Goal: Task Accomplishment & Management: Complete application form

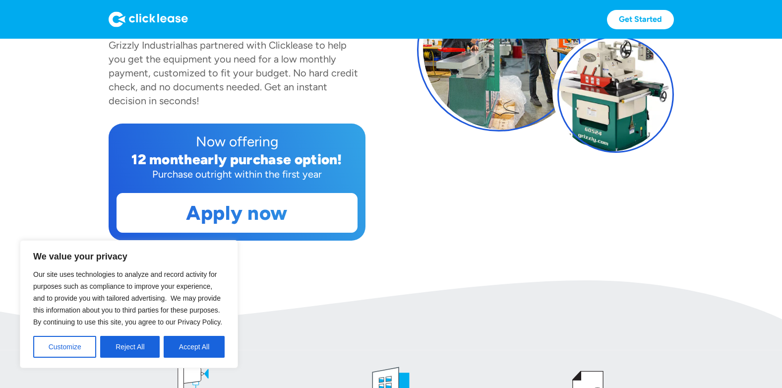
scroll to position [198, 0]
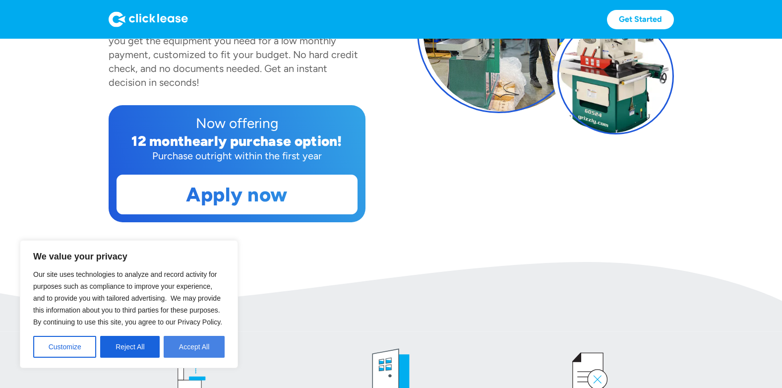
click at [180, 347] on button "Accept All" at bounding box center [194, 347] width 61 height 22
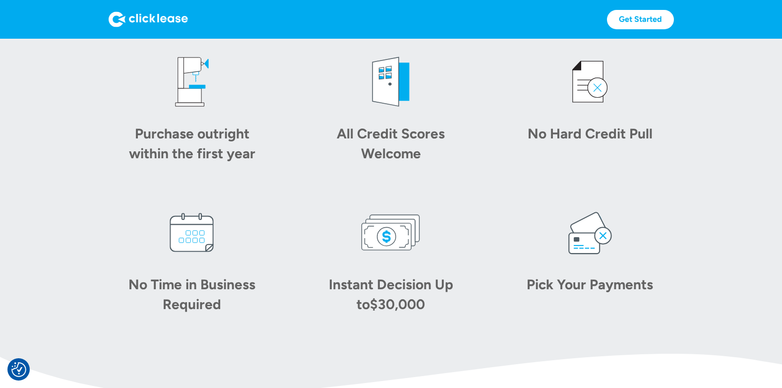
scroll to position [496, 0]
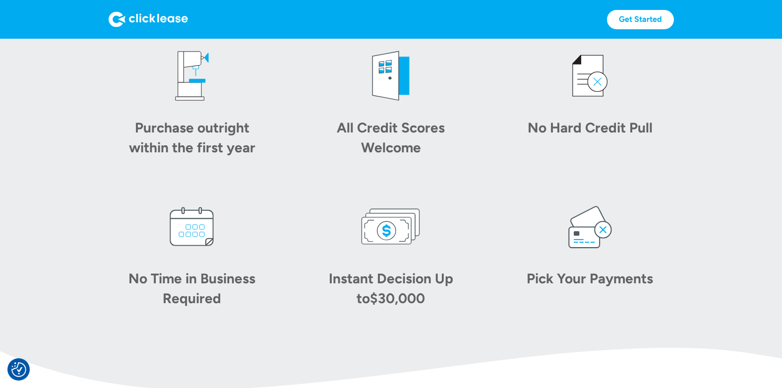
click at [188, 88] on img at bounding box center [191, 75] width 59 height 59
click at [177, 152] on div "Purchase outright within the first year" at bounding box center [191, 137] width 139 height 40
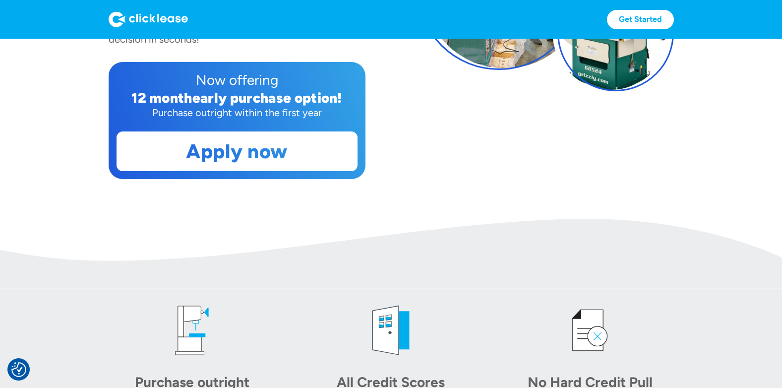
scroll to position [198, 0]
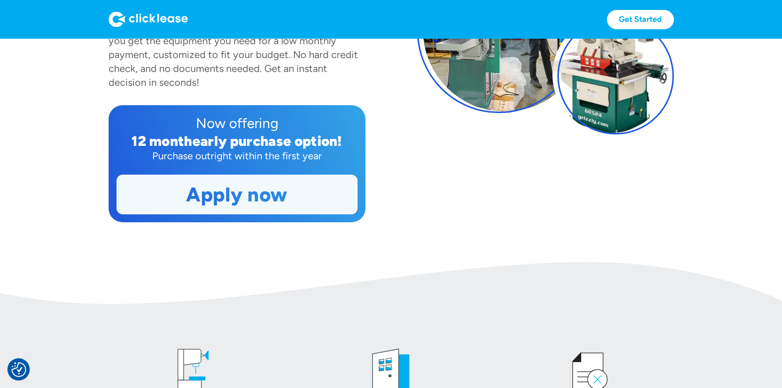
click at [292, 193] on link "Apply now" at bounding box center [237, 194] width 240 height 39
